Goal: Task Accomplishment & Management: Manage account settings

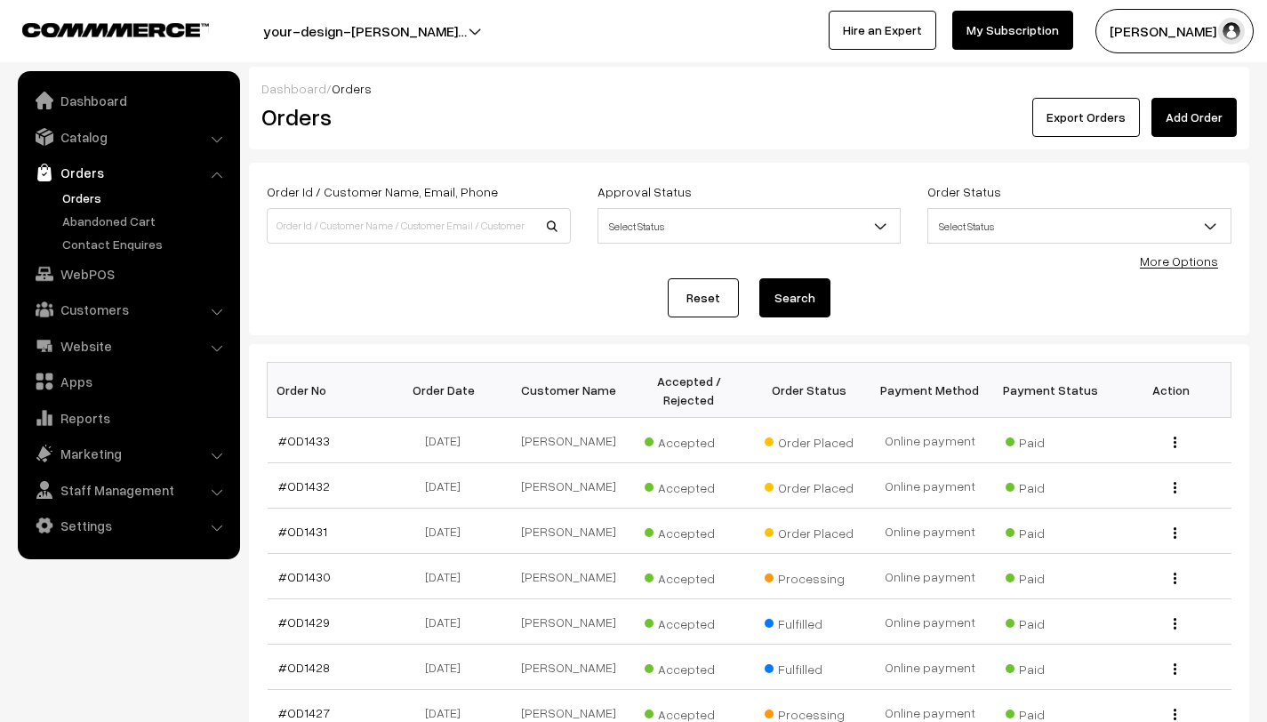
click at [106, 197] on link "Orders" at bounding box center [146, 198] width 176 height 19
